Goal: Task Accomplishment & Management: Manage account settings

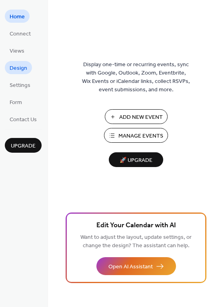
click at [20, 65] on span "Design" at bounding box center [19, 68] width 18 height 8
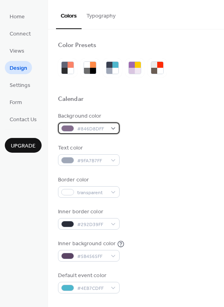
click at [71, 125] on div at bounding box center [67, 128] width 13 height 6
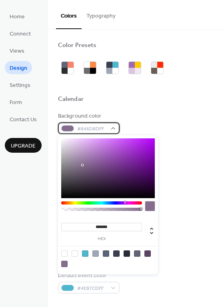
click at [81, 128] on span "#846D8DFF" at bounding box center [92, 129] width 30 height 8
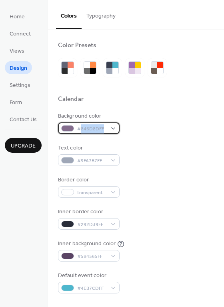
click at [81, 128] on span "#846D8DFF" at bounding box center [92, 129] width 30 height 8
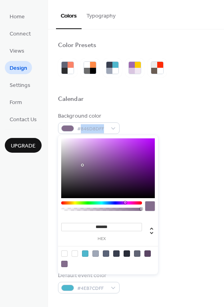
type input "*******"
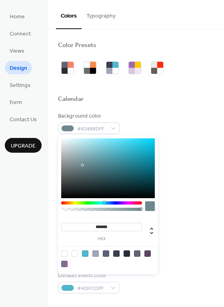
click at [104, 202] on div at bounding box center [101, 203] width 81 height 3
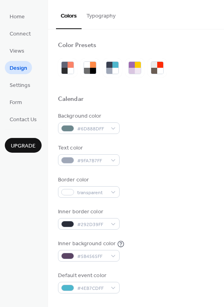
click at [123, 124] on div "Background color #6D888DFF" at bounding box center [136, 123] width 156 height 22
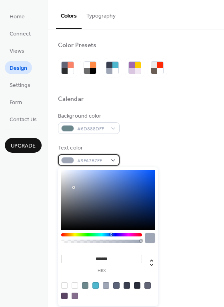
click at [101, 159] on span "#9FA7B7FF" at bounding box center [92, 161] width 30 height 8
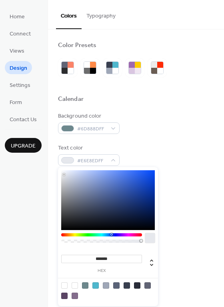
click at [64, 175] on div at bounding box center [107, 200] width 93 height 60
type input "*******"
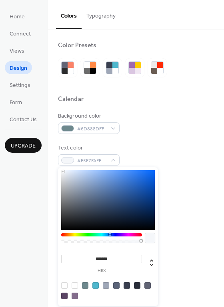
click at [63, 172] on div at bounding box center [107, 200] width 93 height 60
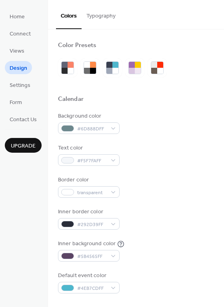
click at [177, 139] on div "Background color #6D888DFF Text color #F5F7FAFF Border color transparent Inner …" at bounding box center [136, 203] width 156 height 182
click at [94, 134] on div "Background color #6D888DFF Text color #F5F7FAFF Border color transparent Inner …" at bounding box center [136, 203] width 156 height 182
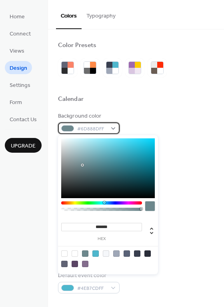
click at [104, 126] on span "#6D888DFF" at bounding box center [92, 129] width 30 height 8
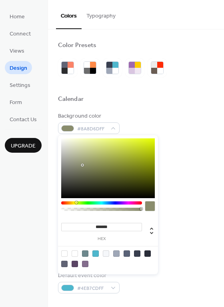
click at [76, 204] on div at bounding box center [101, 203] width 81 height 3
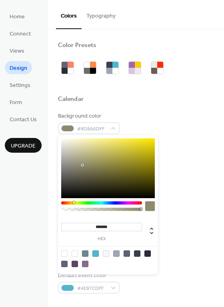
click at [73, 204] on div at bounding box center [101, 203] width 81 height 3
click at [150, 163] on div at bounding box center [107, 169] width 93 height 60
click at [150, 152] on div at bounding box center [107, 169] width 93 height 60
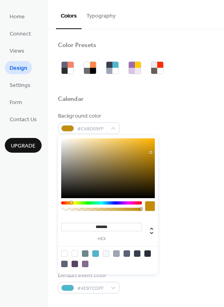
click at [71, 202] on div at bounding box center [101, 203] width 81 height 3
click at [147, 145] on div at bounding box center [107, 169] width 93 height 60
type input "*******"
click at [152, 142] on div at bounding box center [107, 169] width 93 height 60
click at [191, 139] on div "Background color #F2B308FF Text color #F5F7FAFF Border color transparent Inner …" at bounding box center [136, 203] width 156 height 182
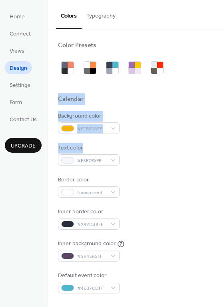
drag, startPoint x: 221, startPoint y: 93, endPoint x: 222, endPoint y: 142, distance: 48.7
click at [222, 142] on div "Color Presets Calendar Background color #F2B308FF Text color #F5F7FAFF Border c…" at bounding box center [136, 169] width 176 height 278
click at [191, 126] on div "Background color #F2B308FF" at bounding box center [136, 123] width 156 height 22
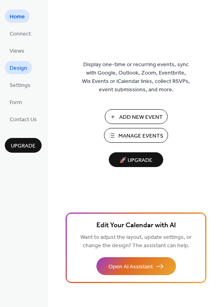
click at [9, 65] on link "Design" at bounding box center [18, 67] width 27 height 13
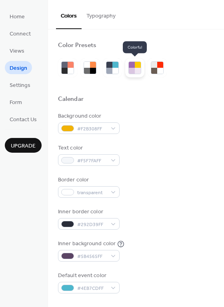
click at [133, 65] on div at bounding box center [132, 65] width 6 height 6
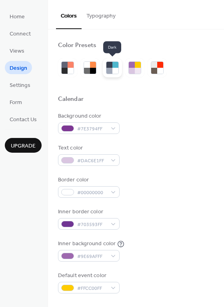
click at [109, 65] on div at bounding box center [109, 65] width 6 height 6
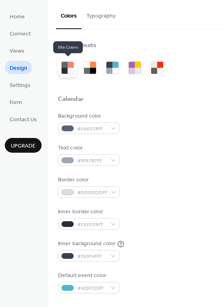
click at [69, 67] on div at bounding box center [70, 65] width 6 height 6
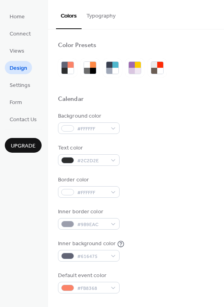
click at [96, 17] on button "Typography" at bounding box center [100, 14] width 39 height 28
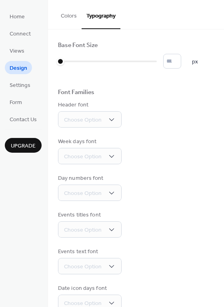
click at [68, 18] on button "Colors" at bounding box center [69, 14] width 26 height 28
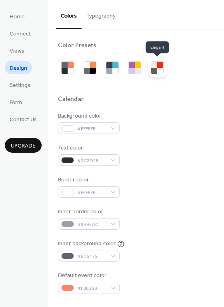
click at [160, 67] on div at bounding box center [160, 65] width 6 height 6
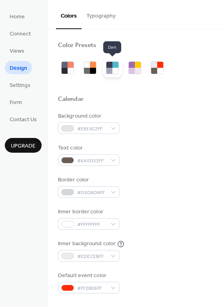
click at [115, 71] on div at bounding box center [115, 71] width 6 height 6
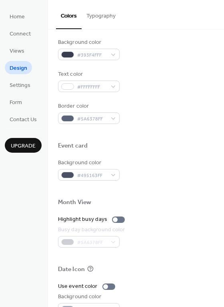
scroll to position [292, 0]
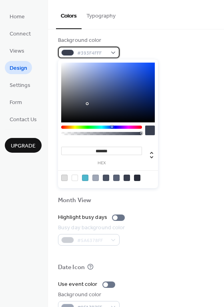
click at [83, 52] on span "#393F4FFF" at bounding box center [92, 53] width 30 height 8
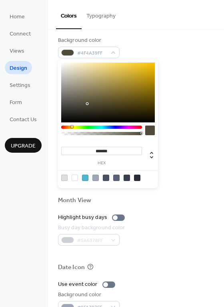
click at [72, 127] on div at bounding box center [101, 127] width 81 height 3
click at [150, 67] on div at bounding box center [107, 93] width 93 height 60
click at [150, 67] on div at bounding box center [150, 67] width 2 height 2
click at [152, 63] on div at bounding box center [107, 93] width 93 height 60
click at [150, 66] on div at bounding box center [107, 93] width 93 height 60
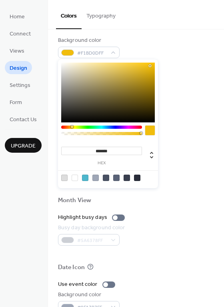
type input "*******"
click at [149, 69] on div at bounding box center [107, 93] width 93 height 60
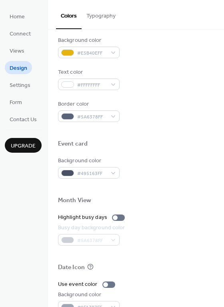
click at [189, 97] on div "Background color #E5B40EFF Text color #FFFFFFFF Border color #5A6378FF" at bounding box center [136, 79] width 156 height 86
click at [85, 117] on span "#5A6378FF" at bounding box center [92, 117] width 30 height 8
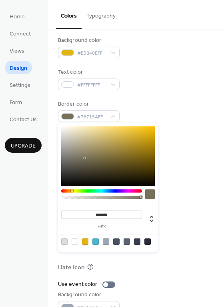
click at [71, 192] on div at bounding box center [101, 191] width 81 height 3
type input "*******"
click at [107, 132] on div at bounding box center [107, 157] width 93 height 60
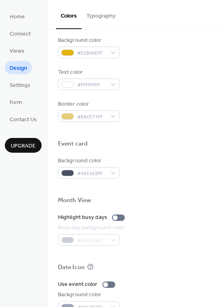
click at [185, 131] on div at bounding box center [136, 131] width 156 height 18
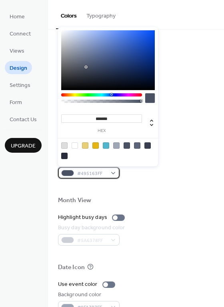
click at [89, 170] on span "#495163FF" at bounding box center [92, 174] width 30 height 8
click at [87, 145] on div at bounding box center [85, 146] width 6 height 6
type input "*******"
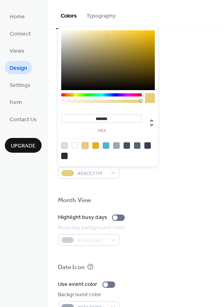
click at [86, 145] on div at bounding box center [85, 146] width 6 height 6
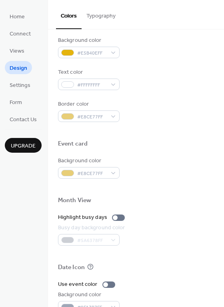
click at [170, 189] on div at bounding box center [136, 188] width 156 height 18
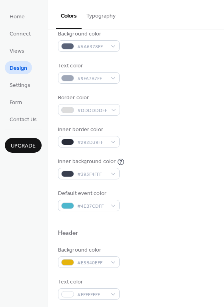
scroll to position [80, 0]
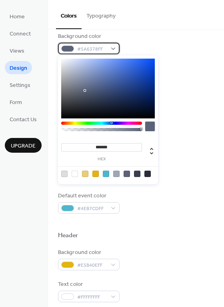
click at [80, 45] on span "#5A6378FF" at bounding box center [92, 49] width 30 height 8
click at [95, 173] on div at bounding box center [95, 174] width 6 height 6
type input "*******"
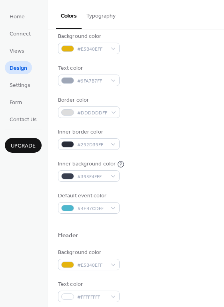
click at [172, 124] on div "Background color #E5B40EFF Text color #9FA7B7FF Border color #DDDDDDFF Inner bo…" at bounding box center [136, 123] width 156 height 182
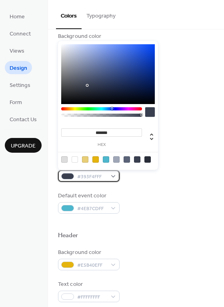
click at [111, 177] on div "#393F4FFF" at bounding box center [88, 176] width 61 height 12
click at [76, 160] on div at bounding box center [74, 159] width 6 height 6
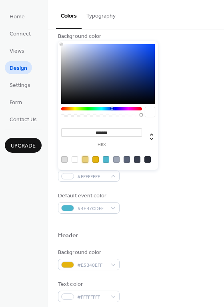
click at [86, 161] on div at bounding box center [85, 159] width 6 height 6
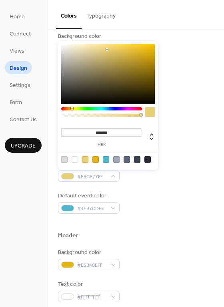
click at [64, 46] on div at bounding box center [107, 74] width 93 height 60
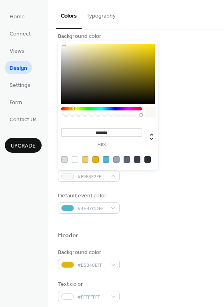
type input "*******"
click at [71, 46] on div at bounding box center [107, 74] width 93 height 60
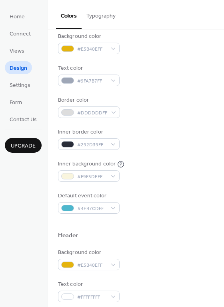
click at [180, 67] on div "Text color #9FA7B7FF" at bounding box center [136, 75] width 156 height 22
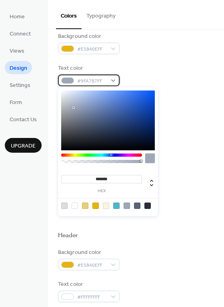
click at [91, 81] on span "#9FA7B7FF" at bounding box center [92, 81] width 30 height 8
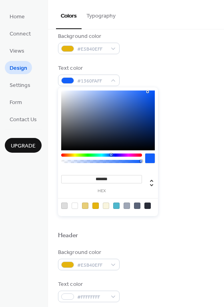
click at [148, 92] on div at bounding box center [107, 121] width 93 height 60
click at [153, 93] on div at bounding box center [107, 121] width 93 height 60
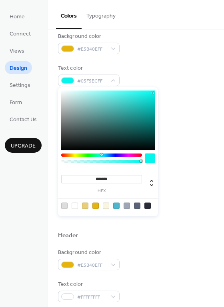
click at [101, 154] on div at bounding box center [101, 155] width 81 height 3
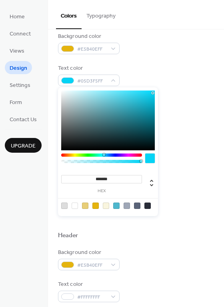
click at [103, 154] on div at bounding box center [101, 155] width 81 height 3
click at [106, 153] on div "******* hex" at bounding box center [108, 151] width 100 height 129
click at [120, 125] on div at bounding box center [107, 121] width 93 height 60
click at [132, 119] on div at bounding box center [107, 121] width 93 height 60
type input "*******"
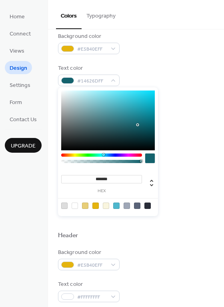
click at [138, 125] on div at bounding box center [107, 121] width 93 height 60
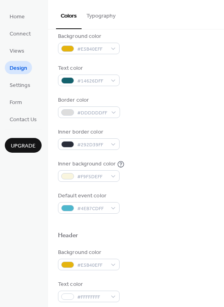
click at [192, 150] on div "Inner border color #292D39FF" at bounding box center [136, 139] width 156 height 22
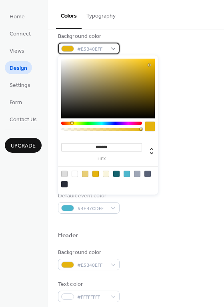
click at [99, 47] on span "#E5B40EFF" at bounding box center [92, 49] width 30 height 8
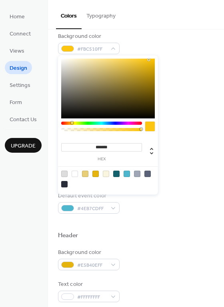
type input "*******"
click at [149, 60] on div at bounding box center [107, 89] width 93 height 60
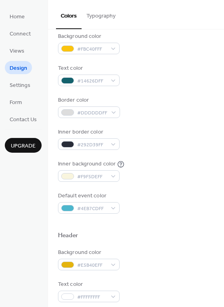
click at [177, 73] on div "Text color #14626DFF" at bounding box center [136, 75] width 156 height 22
drag, startPoint x: 220, startPoint y: 89, endPoint x: 227, endPoint y: 120, distance: 31.8
click at [223, 120] on html "Home Connect Views Design Settings Form Contact Us Upgrade Design Upgrade Color…" at bounding box center [112, 153] width 224 height 307
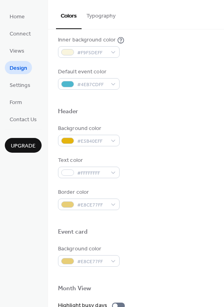
scroll to position [236, 0]
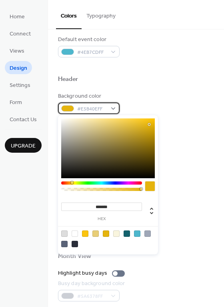
click at [90, 107] on span "#E5B40EFF" at bounding box center [92, 109] width 30 height 8
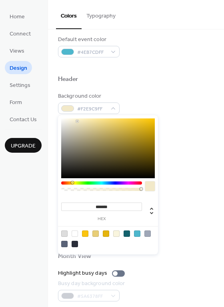
click at [77, 121] on div at bounding box center [107, 149] width 93 height 60
type input "*******"
click at [151, 119] on div at bounding box center [107, 149] width 93 height 60
click at [155, 119] on div "******* hex" at bounding box center [108, 184] width 100 height 139
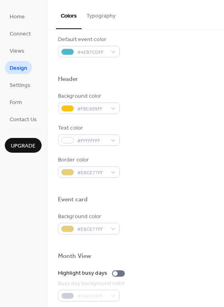
click at [195, 107] on div "Background color #FBC609FF" at bounding box center [136, 103] width 156 height 22
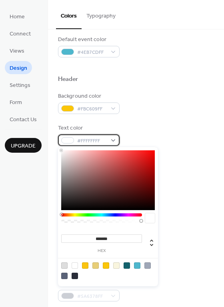
click at [95, 135] on div "#FFFFFFFF" at bounding box center [88, 141] width 61 height 12
click at [95, 137] on span "#FFFFFFFF" at bounding box center [92, 141] width 30 height 8
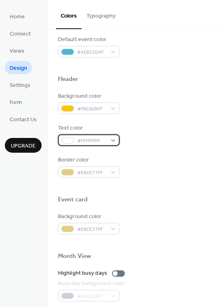
click at [95, 137] on span "#FFFFFFFF" at bounding box center [92, 141] width 30 height 8
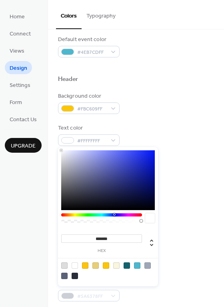
click at [114, 215] on div at bounding box center [101, 215] width 81 height 3
click at [145, 153] on div at bounding box center [107, 180] width 93 height 60
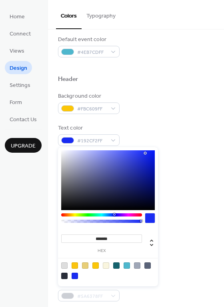
click at [136, 165] on div at bounding box center [107, 180] width 93 height 60
click at [104, 213] on div "******* hex" at bounding box center [108, 216] width 100 height 139
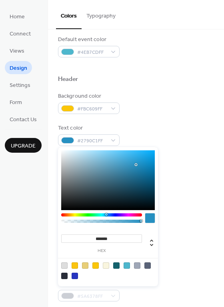
click at [106, 214] on div at bounding box center [101, 215] width 81 height 3
type input "*******"
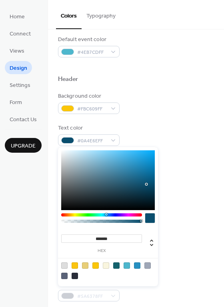
click at [146, 184] on div at bounding box center [107, 180] width 93 height 60
